Goal: Information Seeking & Learning: Learn about a topic

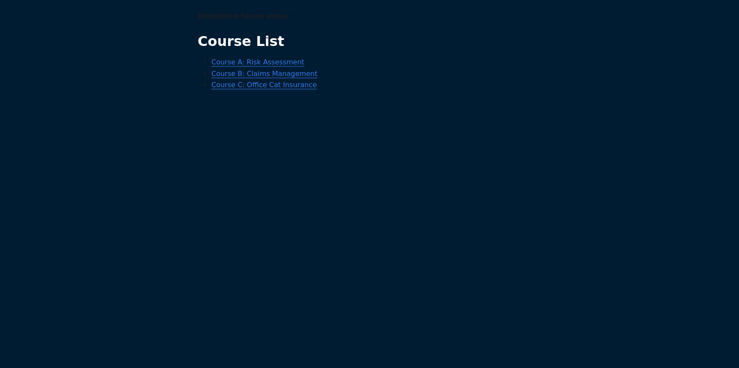
click at [268, 62] on link "Course A: Risk Assessment" at bounding box center [257, 62] width 93 height 8
click at [240, 73] on link "Course B: Claims Management" at bounding box center [264, 74] width 106 height 8
click at [248, 85] on link "Course C: Office Cat Insurance" at bounding box center [263, 85] width 105 height 8
click at [246, 64] on link "Course A: Risk Assessment" at bounding box center [257, 62] width 93 height 8
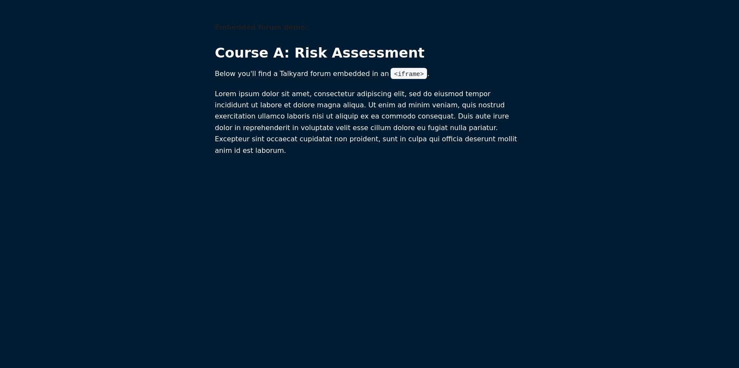
scroll to position [0, 0]
